Goal: Task Accomplishment & Management: Use online tool/utility

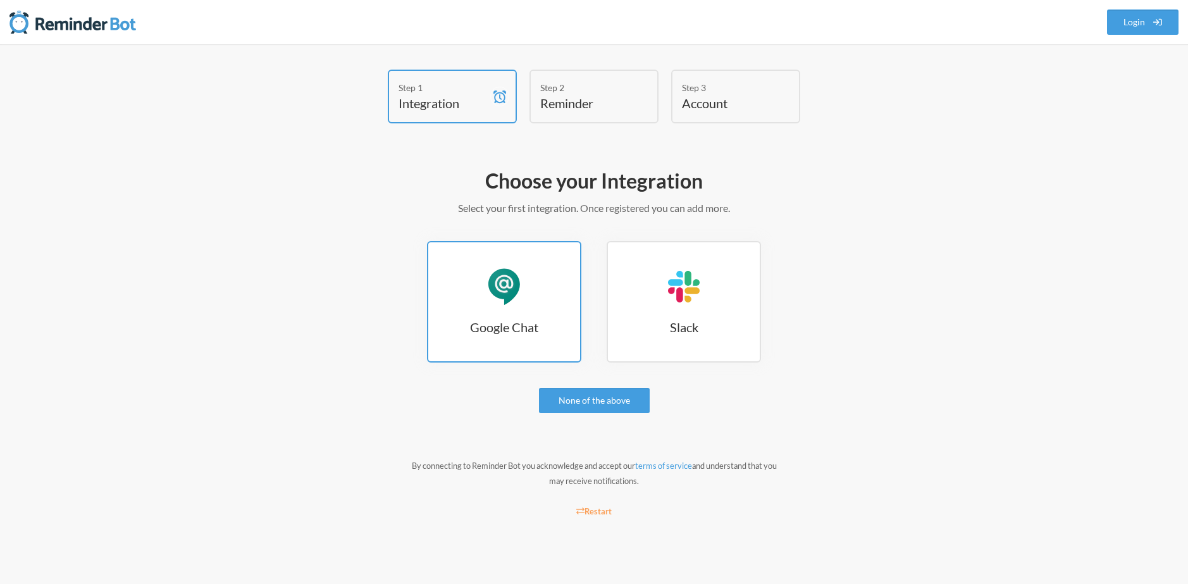
click at [544, 294] on link "Google Chat Google Chat" at bounding box center [504, 302] width 154 height 122
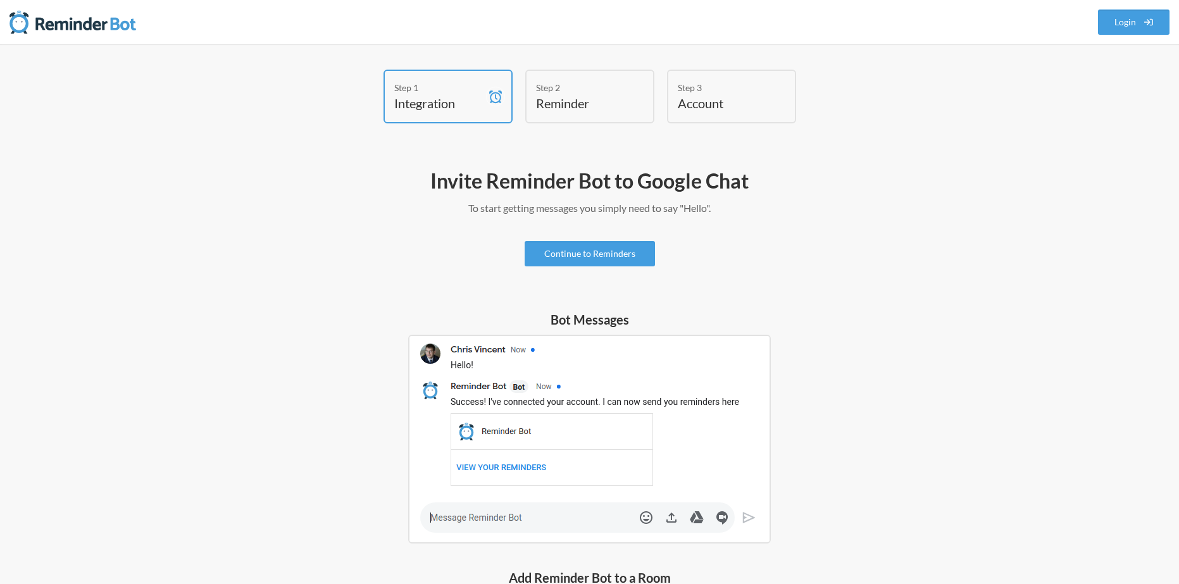
drag, startPoint x: 554, startPoint y: 434, endPoint x: 544, endPoint y: 449, distance: 17.7
click at [554, 434] on img at bounding box center [589, 439] width 363 height 209
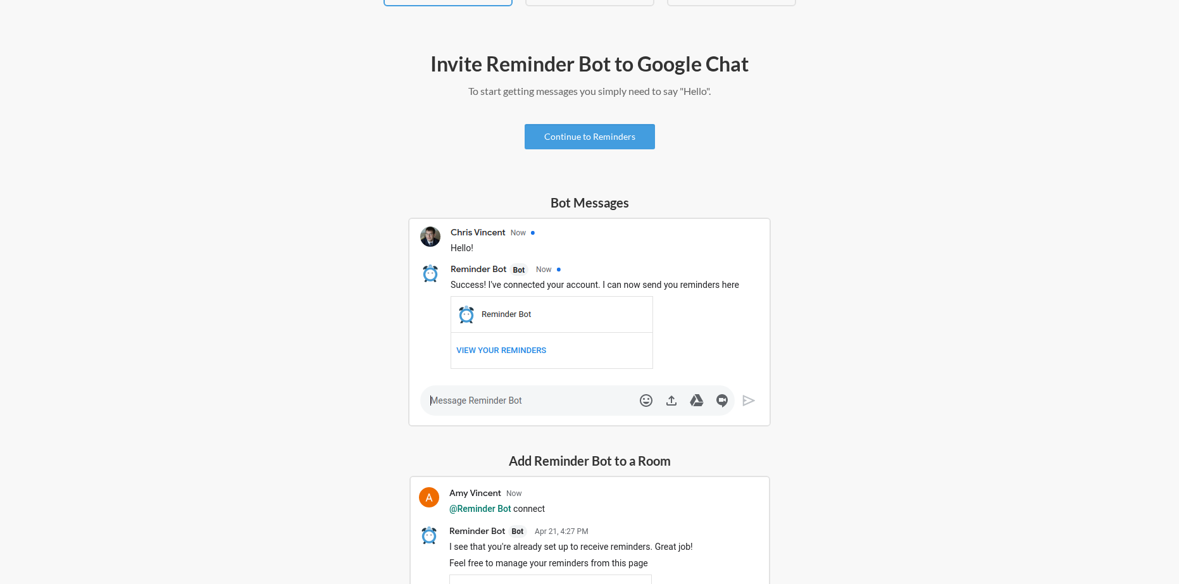
scroll to position [311, 0]
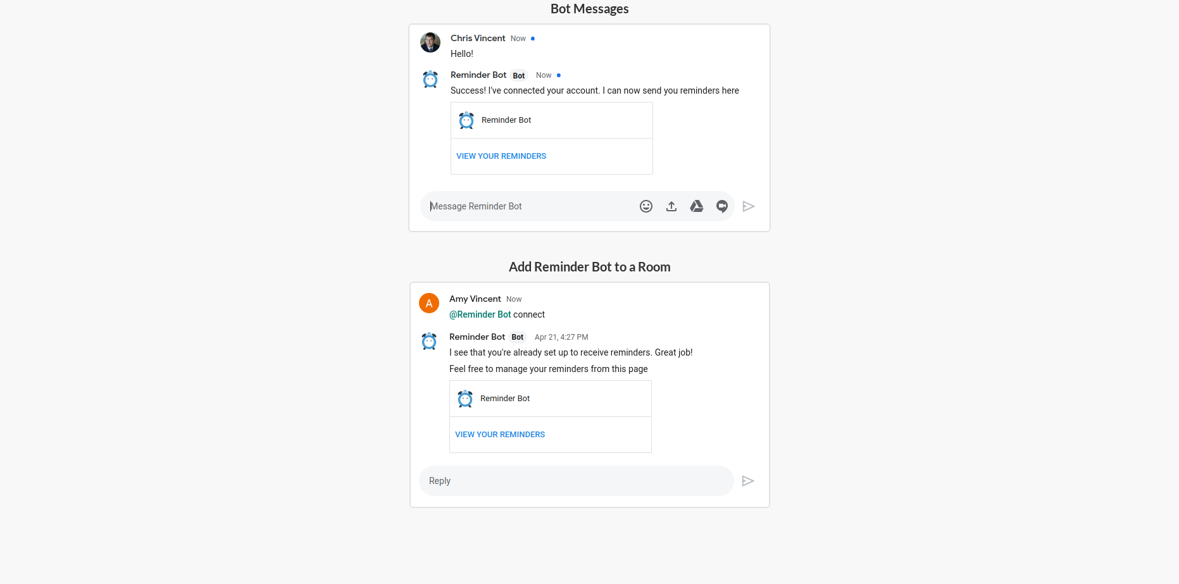
click at [530, 263] on h5 "Add Reminder Bot to a Room" at bounding box center [589, 267] width 361 height 18
drag, startPoint x: 548, startPoint y: 312, endPoint x: 551, endPoint y: 318, distance: 7.1
click at [548, 313] on img at bounding box center [589, 395] width 361 height 227
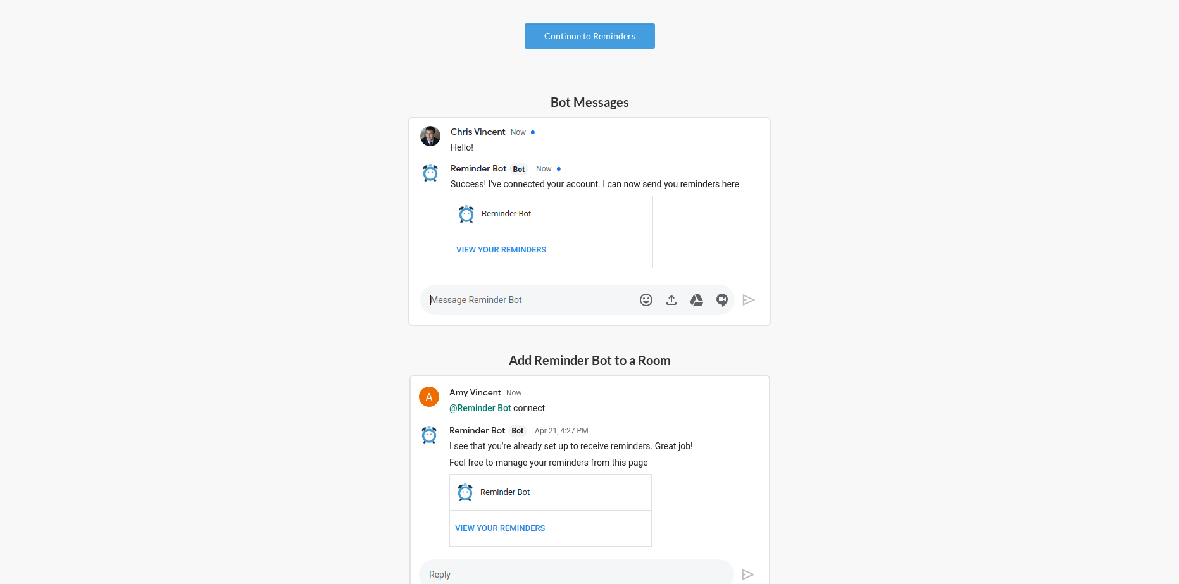
scroll to position [58, 0]
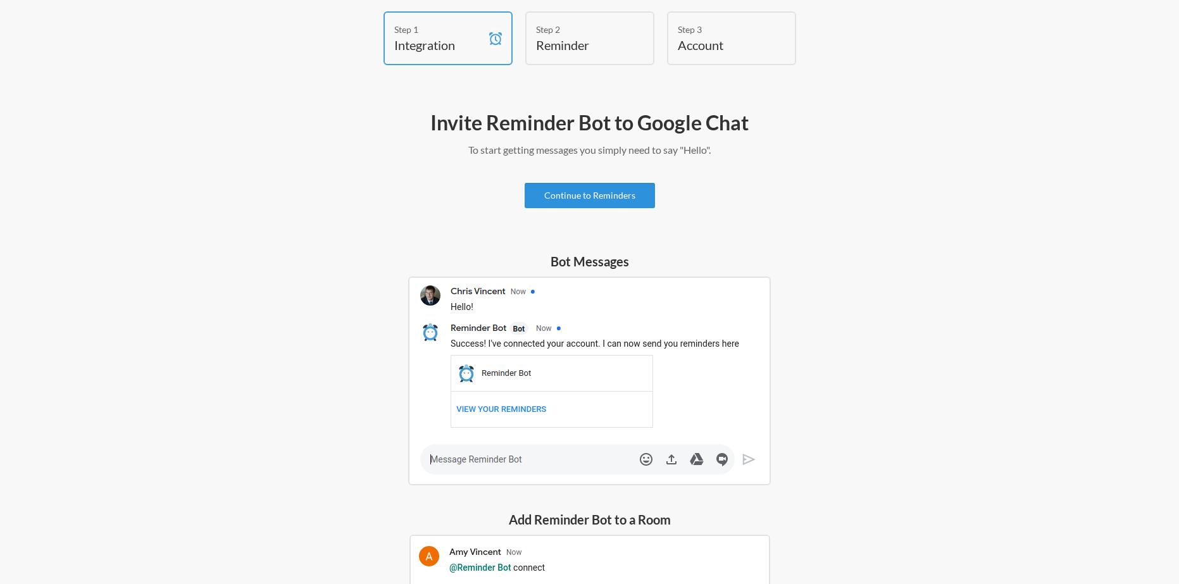
click at [584, 199] on link "Continue to Reminders" at bounding box center [590, 195] width 130 height 25
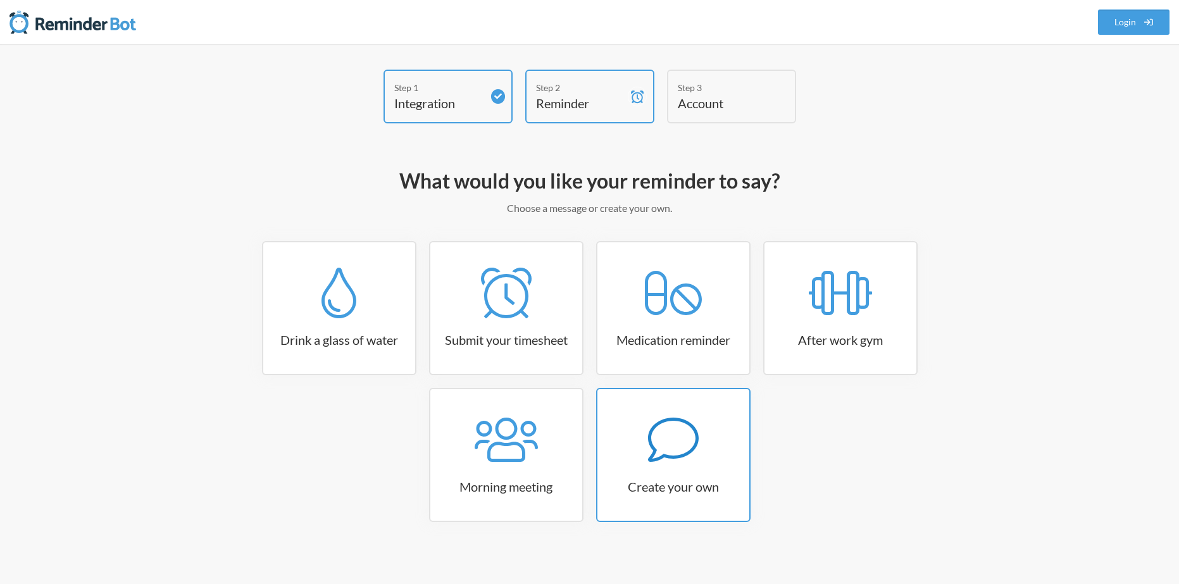
click at [658, 432] on icon at bounding box center [673, 440] width 51 height 51
select select "07:30:00"
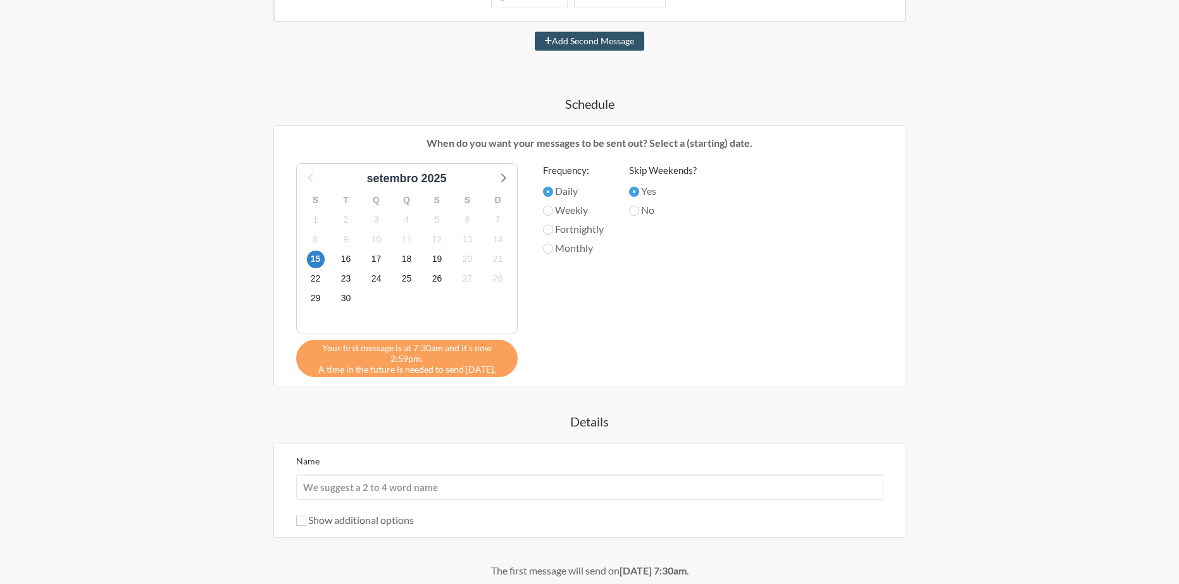
scroll to position [425, 0]
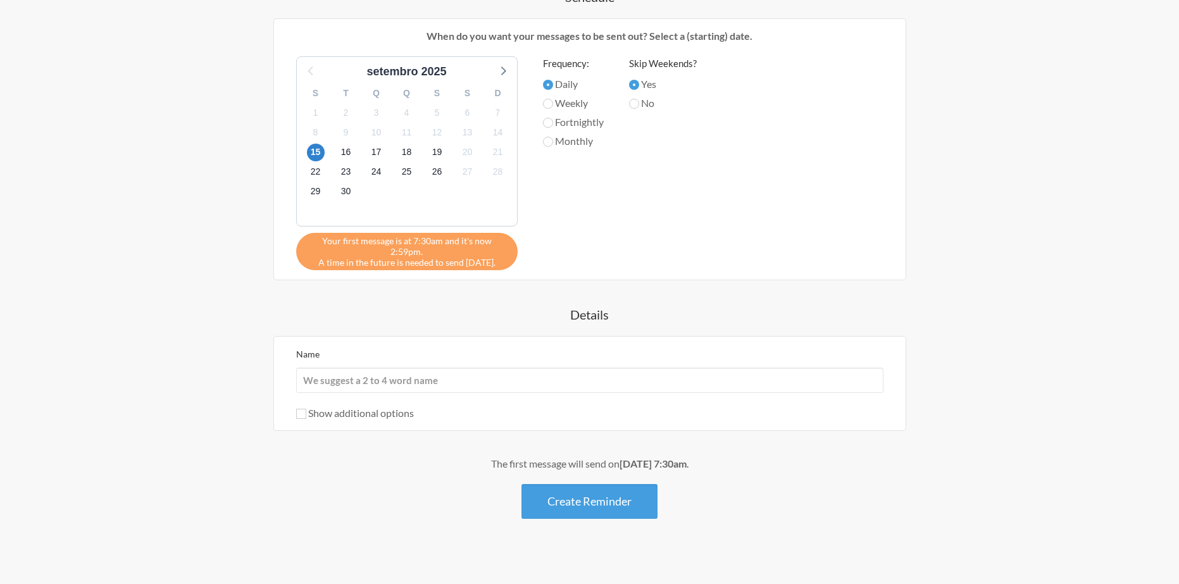
click at [551, 354] on div "Name" at bounding box center [589, 369] width 587 height 47
drag, startPoint x: 552, startPoint y: 364, endPoint x: 575, endPoint y: 359, distance: 22.7
click at [552, 368] on input "Name" at bounding box center [589, 380] width 587 height 25
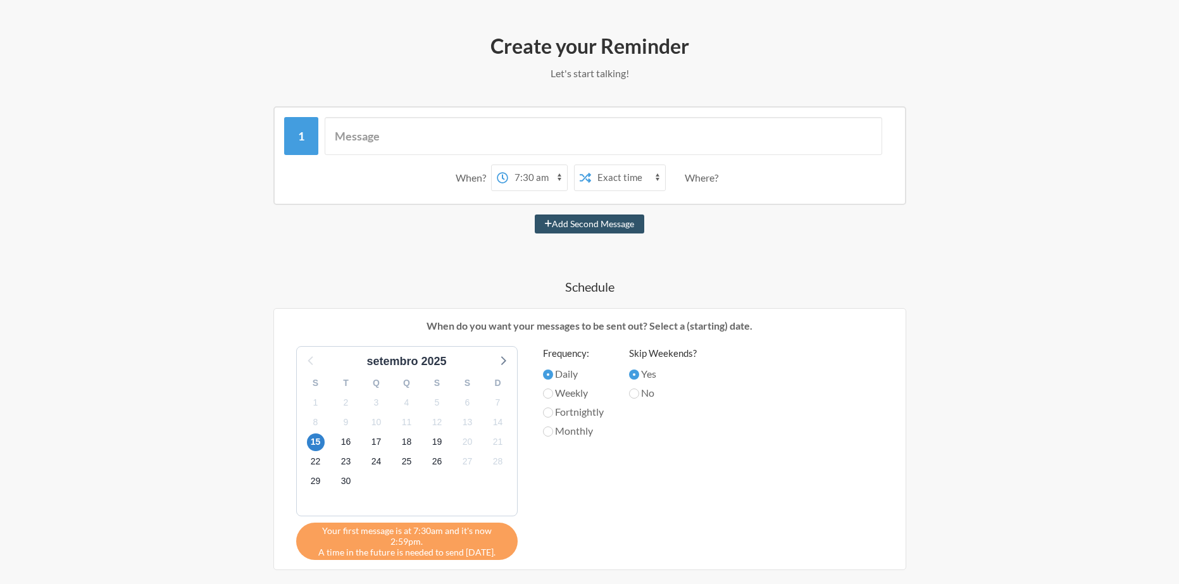
scroll to position [108, 0]
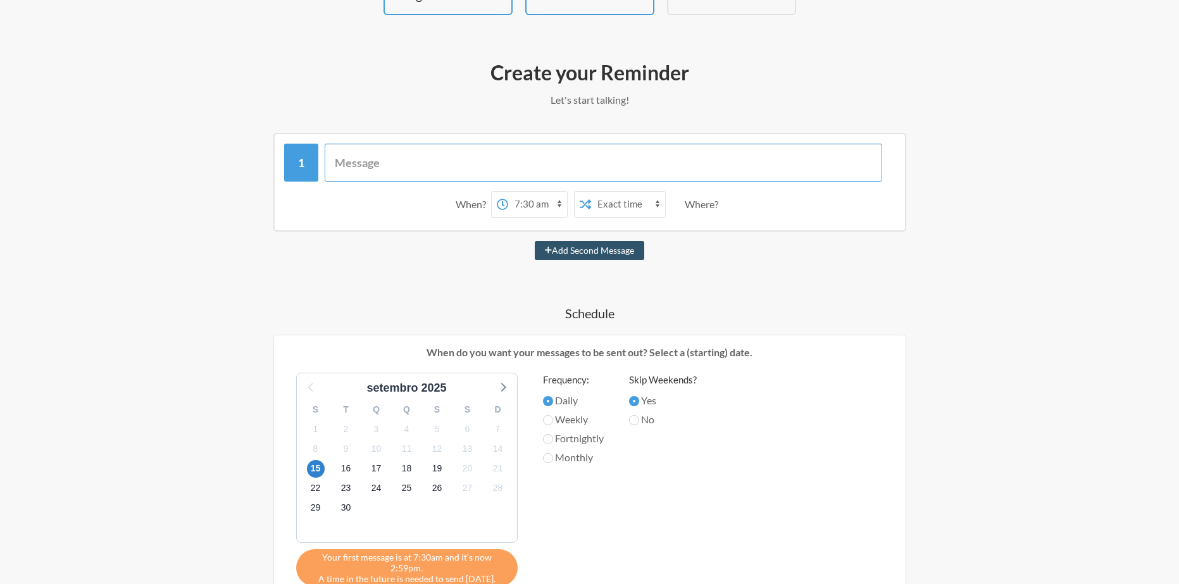
click at [428, 159] on input "text" at bounding box center [604, 163] width 558 height 38
click at [311, 234] on div "When? 12:00 am 12:15 am 12:30 am 12:45 am 1:00 am 1:15 am 1:30 am 1:45 am 2:00 …" at bounding box center [590, 484] width 734 height 702
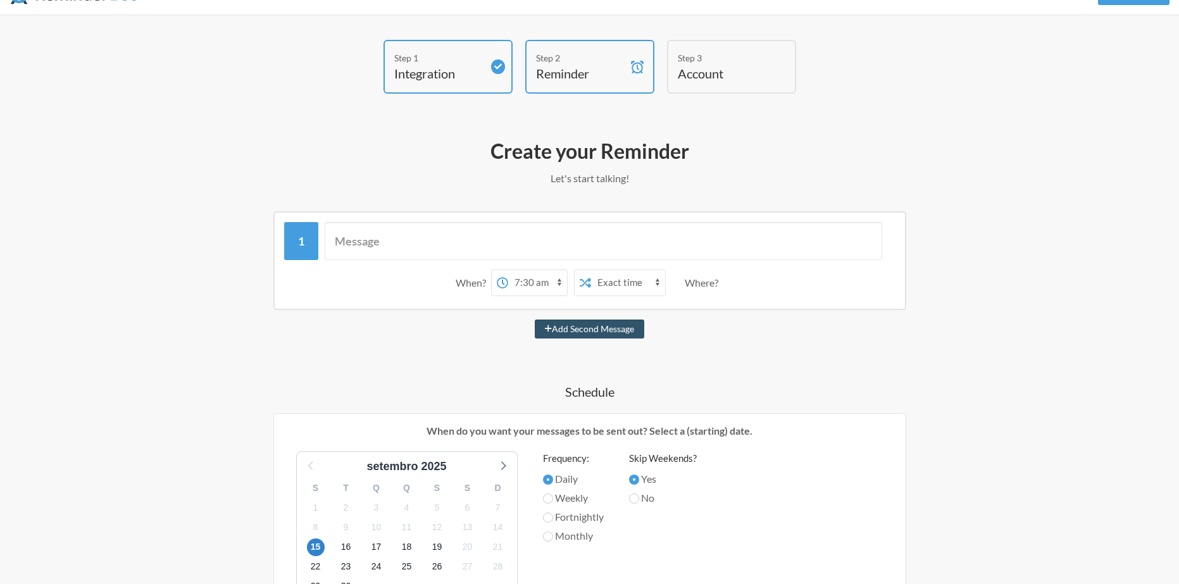
scroll to position [0, 0]
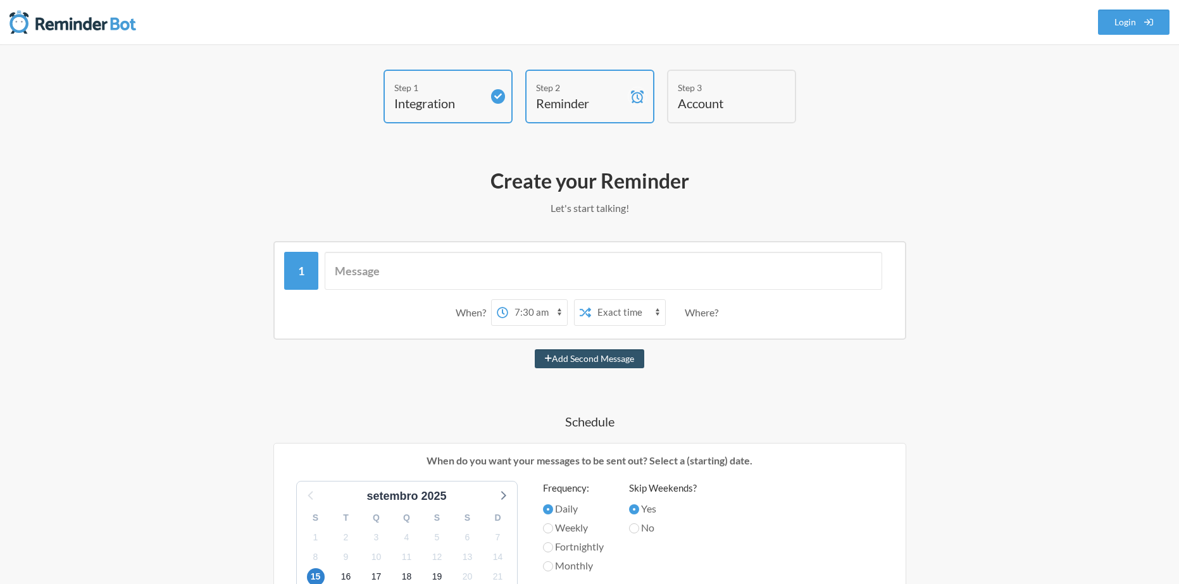
click at [564, 97] on h4 "Reminder" at bounding box center [580, 103] width 89 height 18
click at [299, 271] on div at bounding box center [589, 271] width 611 height 38
drag, startPoint x: 474, startPoint y: 129, endPoint x: 478, endPoint y: 109, distance: 20.1
click at [475, 128] on div "Step 1 Integration Step 2 Reminder Step 3 Account" at bounding box center [589, 100] width 759 height 60
drag, startPoint x: 483, startPoint y: 104, endPoint x: 496, endPoint y: 94, distance: 16.3
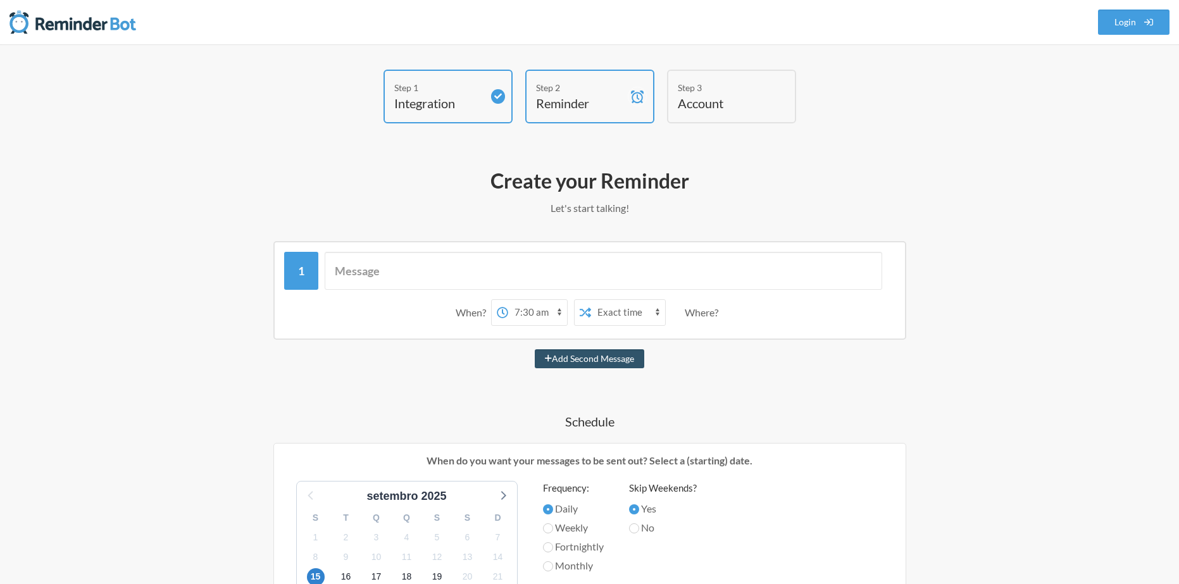
click at [484, 104] on div "Step 1 Integration" at bounding box center [447, 97] width 129 height 54
click at [559, 96] on h4 "Reminder" at bounding box center [580, 103] width 89 height 18
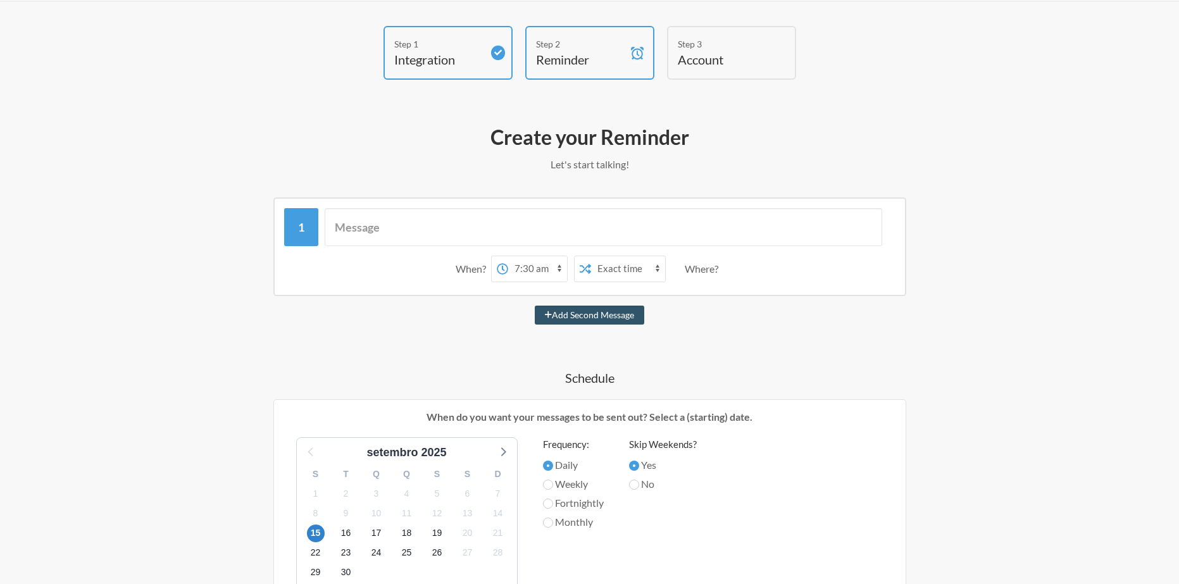
scroll to position [127, 0]
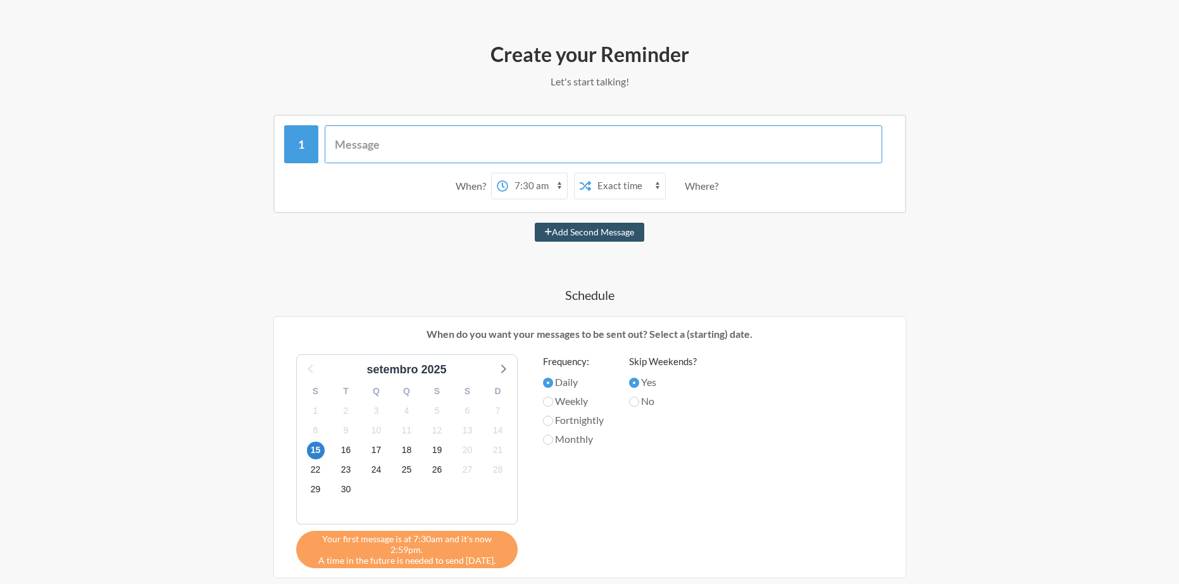
click at [425, 151] on input "text" at bounding box center [604, 144] width 558 height 38
click at [546, 152] on input "text" at bounding box center [604, 144] width 558 height 38
type input "Oii Pessoal,"
click at [535, 223] on button "Add Second Message" at bounding box center [589, 232] width 109 height 19
select select "08:30:00"
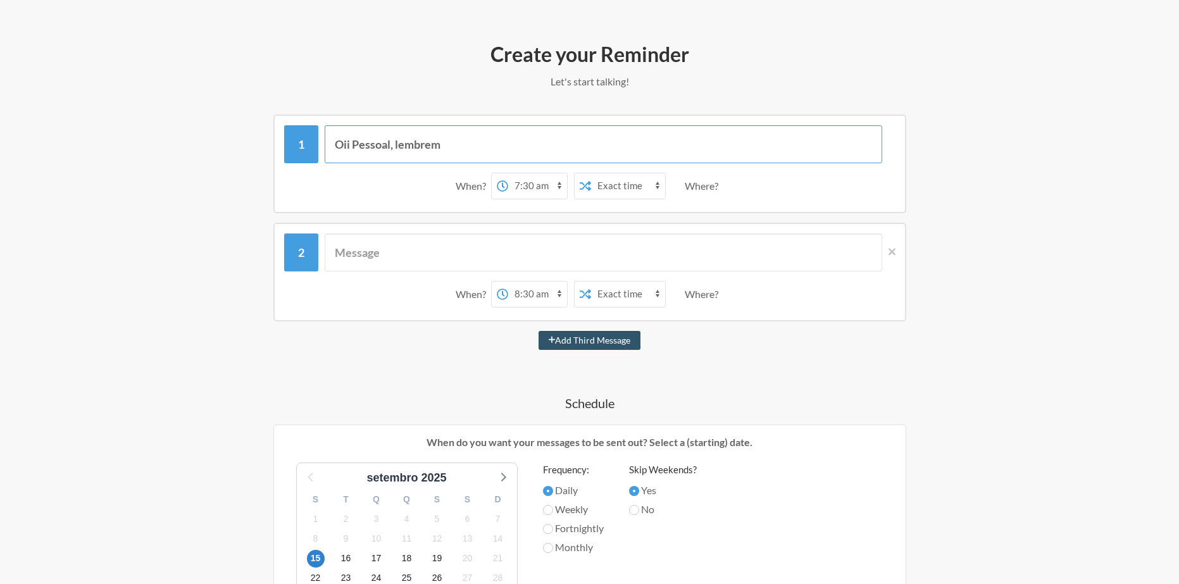
type input "Oii Pessoal, lembrem"
